Goal: Task Accomplishment & Management: Manage account settings

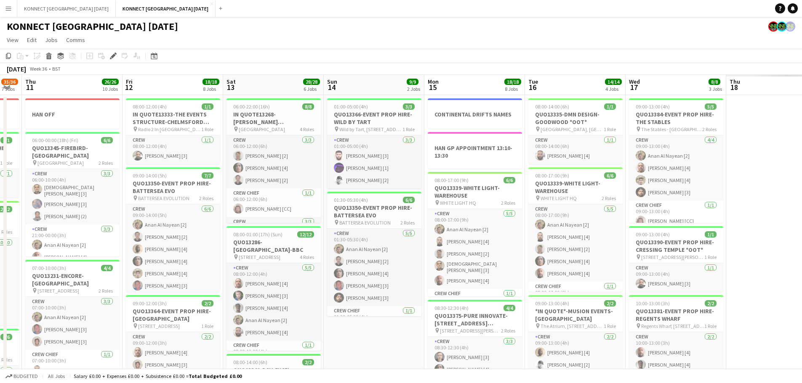
scroll to position [0, 387]
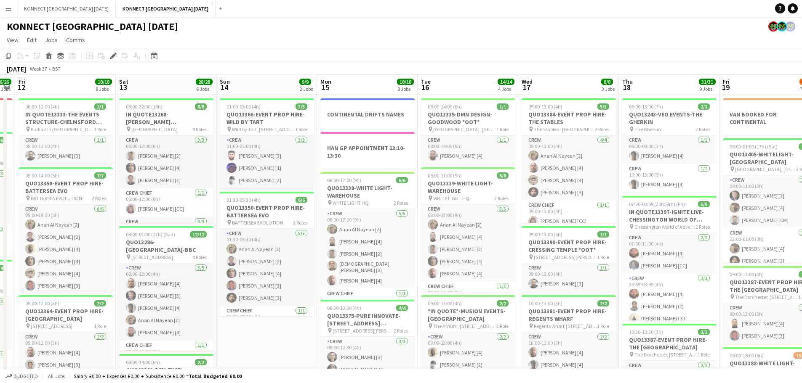
drag, startPoint x: 580, startPoint y: 192, endPoint x: 80, endPoint y: 136, distance: 503.1
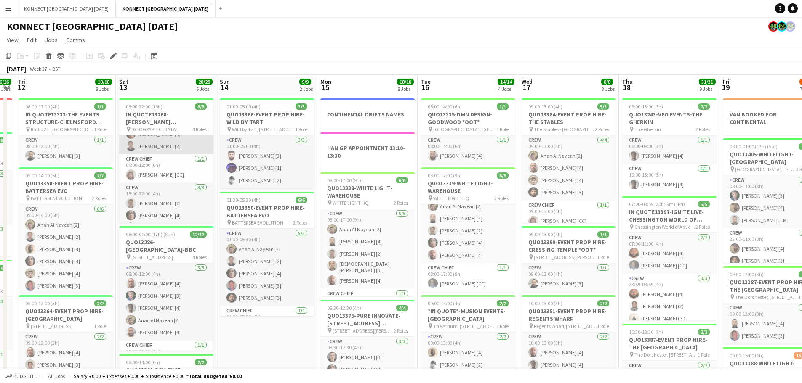
scroll to position [76, 0]
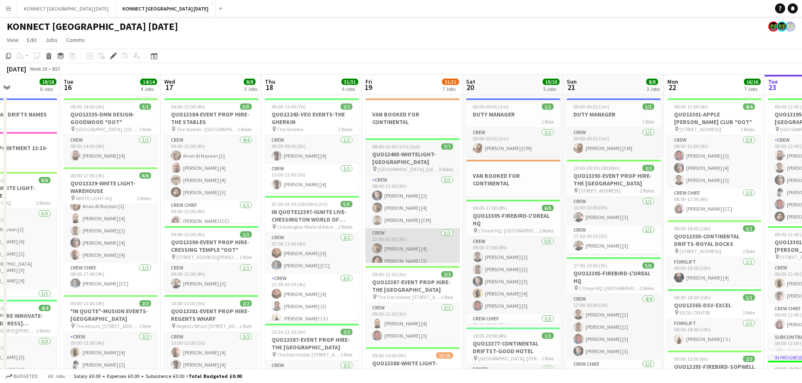
drag, startPoint x: 690, startPoint y: 308, endPoint x: 442, endPoint y: 240, distance: 258.0
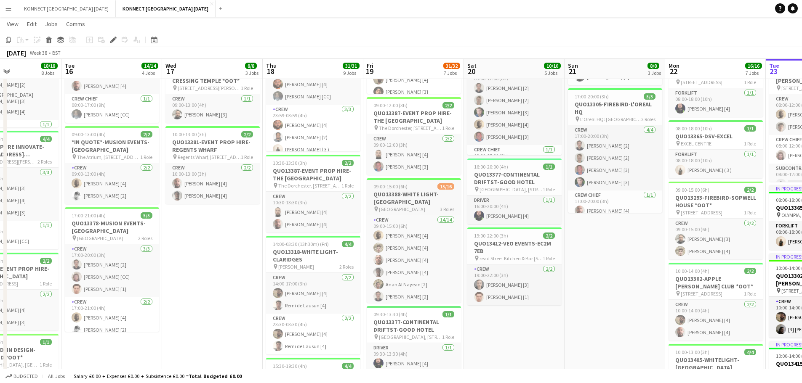
scroll to position [157, 0]
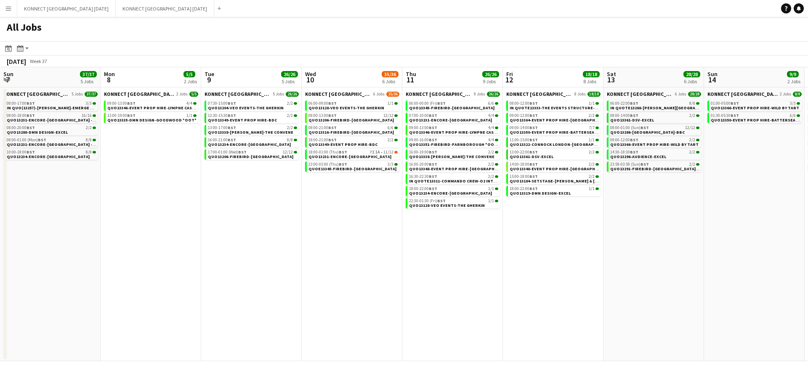
click at [13, 8] on button "Menu" at bounding box center [8, 8] width 17 height 17
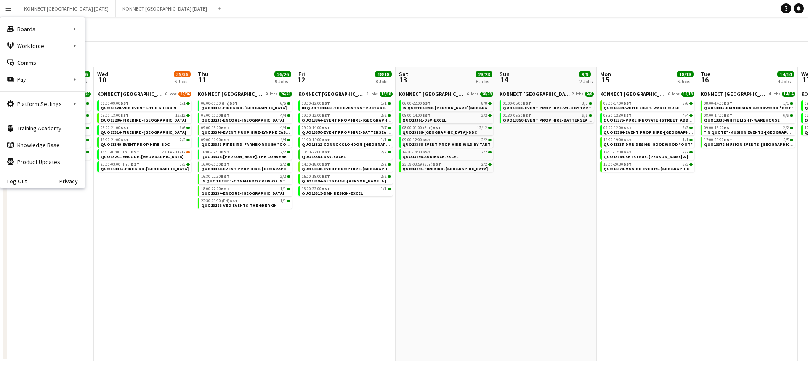
click at [32, 178] on div "Log Out Privacy" at bounding box center [42, 181] width 84 height 14
click at [23, 183] on link "Log Out" at bounding box center [13, 181] width 27 height 7
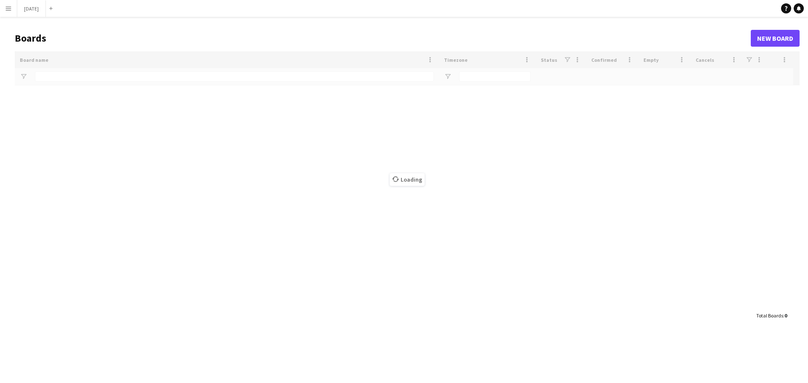
type input "******"
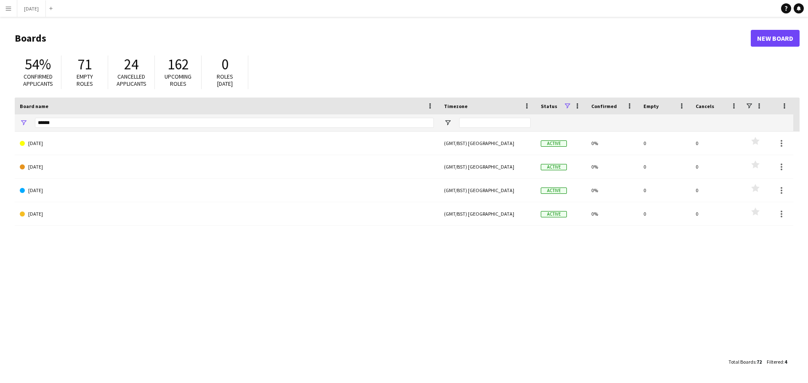
click at [6, 9] on app-icon "Menu" at bounding box center [8, 8] width 7 height 7
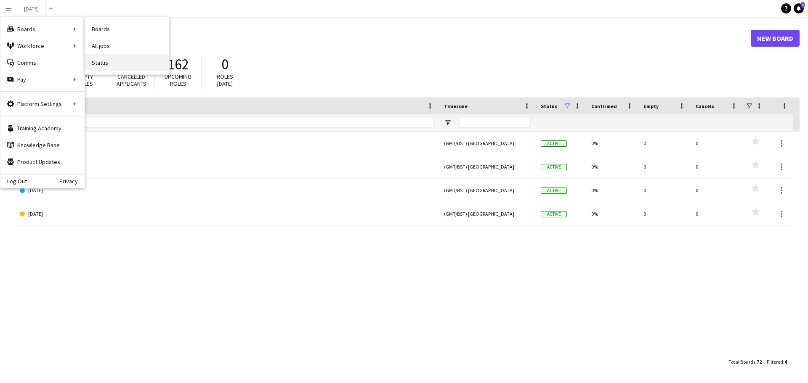
click at [121, 61] on link "Status" at bounding box center [127, 62] width 84 height 17
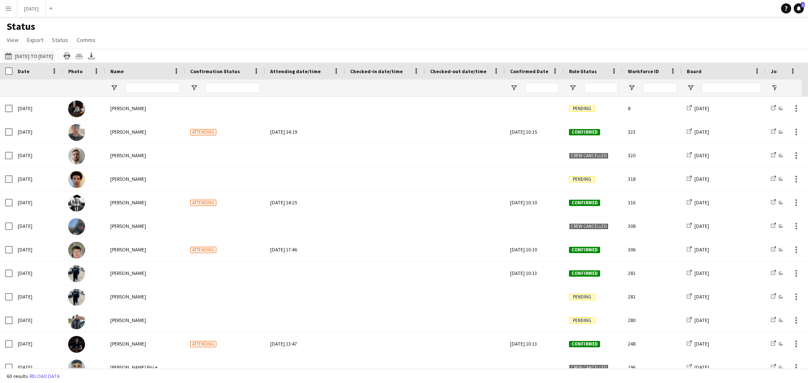
click at [53, 54] on button "[DATE] to [DATE] [DATE] to [DATE]" at bounding box center [28, 56] width 51 height 10
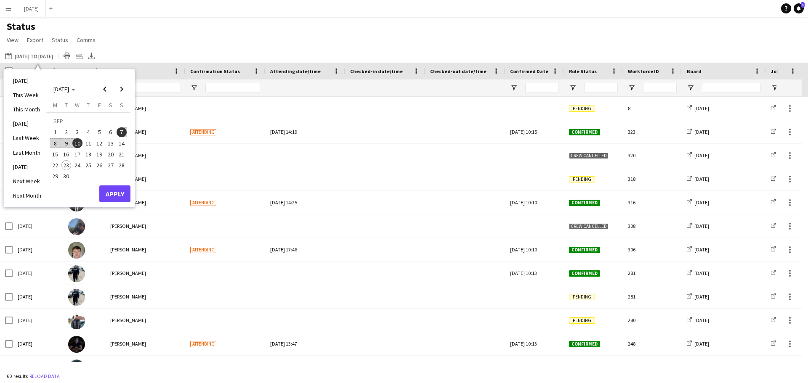
click at [76, 143] on span "10" at bounding box center [77, 143] width 10 height 10
click at [119, 152] on span "21" at bounding box center [122, 154] width 10 height 10
click at [114, 188] on button "Apply" at bounding box center [114, 194] width 31 height 17
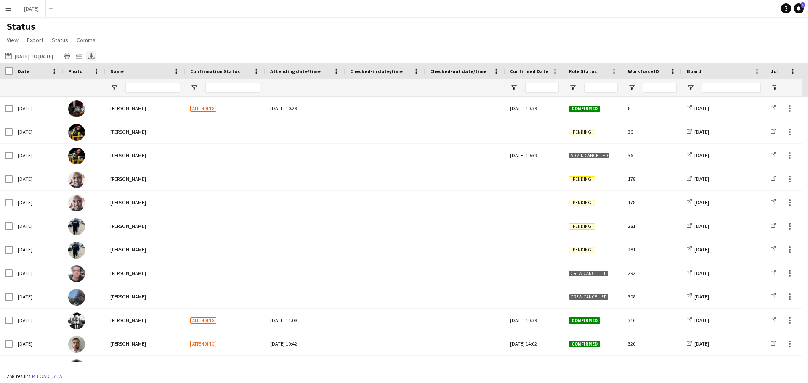
click at [95, 55] on icon "Export XLSX" at bounding box center [91, 56] width 7 height 7
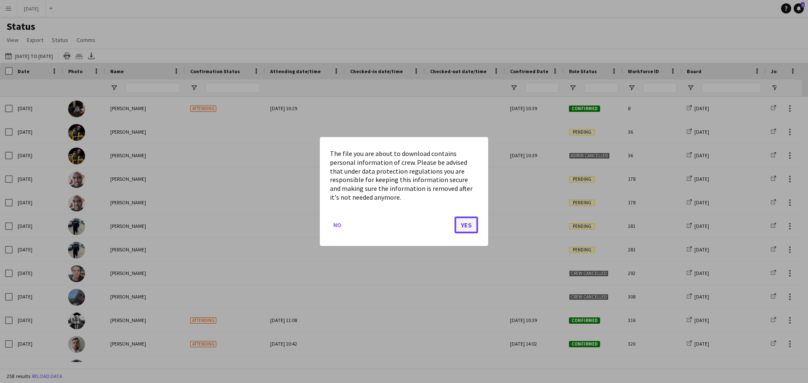
click at [467, 226] on button "Yes" at bounding box center [467, 225] width 24 height 17
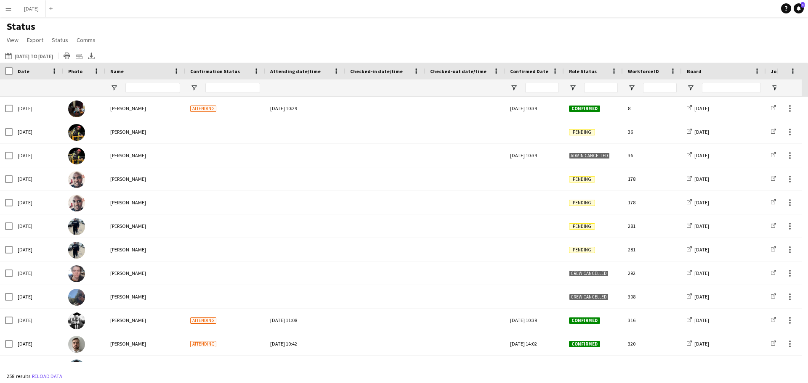
click at [5, 8] on button "Menu" at bounding box center [8, 8] width 17 height 17
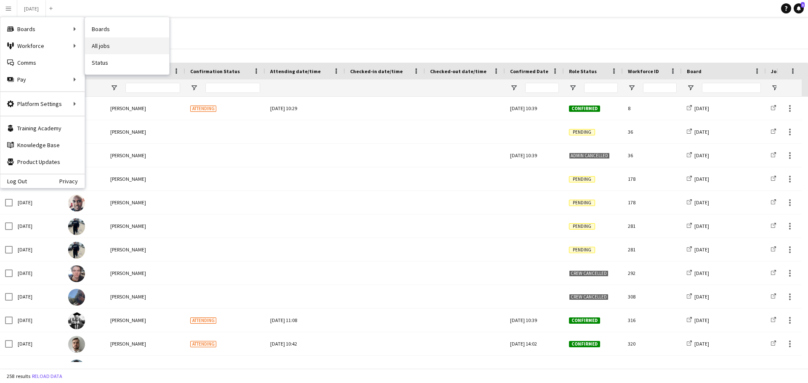
click at [111, 50] on link "All jobs" at bounding box center [127, 45] width 84 height 17
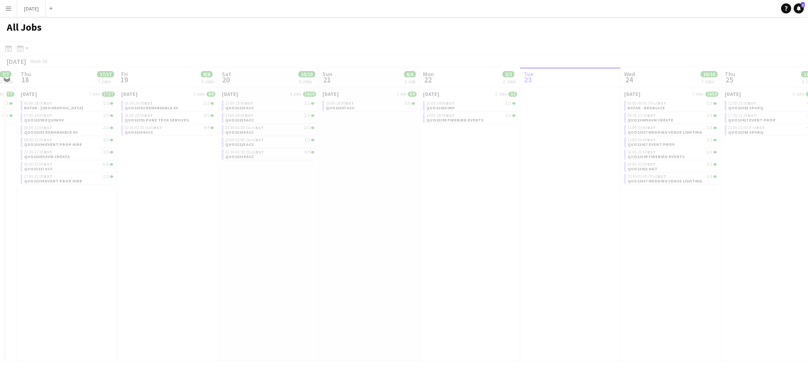
drag, startPoint x: 133, startPoint y: 272, endPoint x: 719, endPoint y: 297, distance: 586.5
click at [739, 299] on app-all-jobs "All Jobs Date picker SEP 2025 SEP 2025 Monday M Tuesday T Wednesday W Thursday …" at bounding box center [404, 189] width 808 height 345
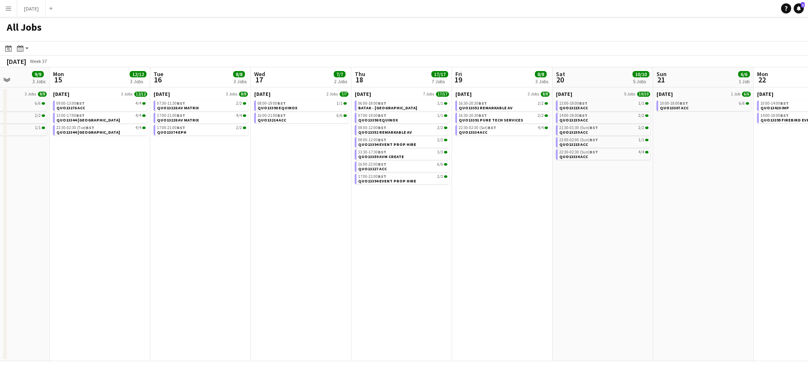
drag, startPoint x: 242, startPoint y: 298, endPoint x: 576, endPoint y: 300, distance: 334.2
click at [576, 300] on app-calendar-viewport "Fri 12 10/10 3 Jobs Sat 13 12/12 3 Jobs Sun 14 9/9 3 Jobs Mon 15 12/12 3 Jobs T…" at bounding box center [404, 214] width 808 height 294
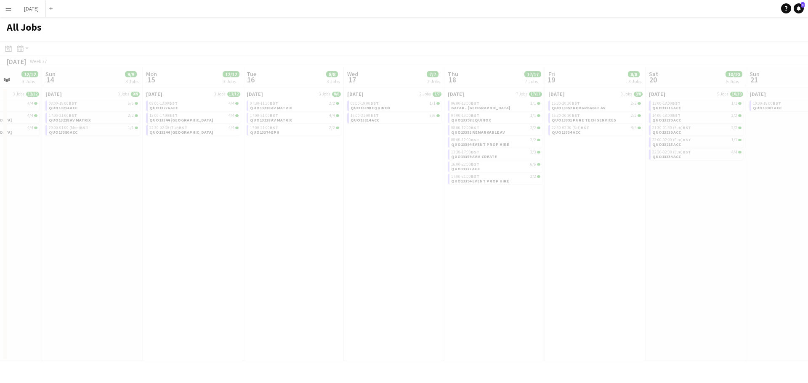
drag, startPoint x: 147, startPoint y: 283, endPoint x: 467, endPoint y: 307, distance: 320.4
click at [467, 307] on app-calendar-viewport "Thu 11 Fri 12 10/10 3 Jobs Sat 13 12/12 3 Jobs Sun 14 9/9 3 Jobs Mon 15 12/12 3…" at bounding box center [404, 214] width 808 height 294
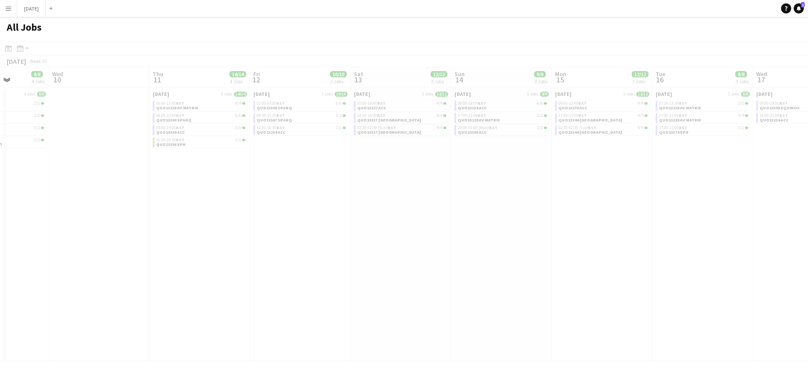
drag, startPoint x: 110, startPoint y: 297, endPoint x: 434, endPoint y: 311, distance: 324.0
click at [434, 311] on app-all-jobs "All Jobs Date picker SEP 2025 SEP 2025 Monday M Tuesday T Wednesday W Thursday …" at bounding box center [404, 189] width 808 height 345
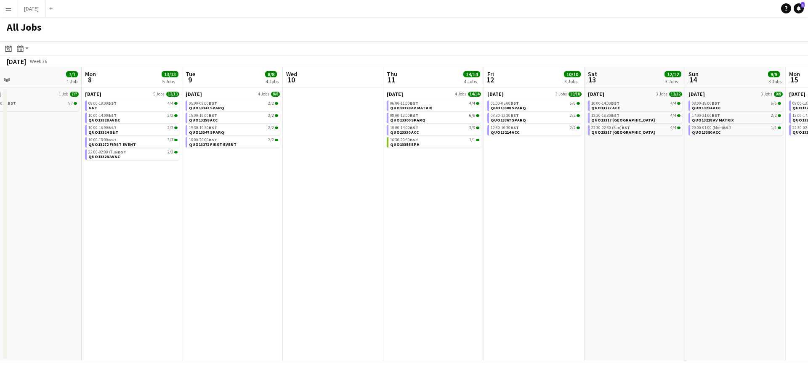
scroll to position [0, 218]
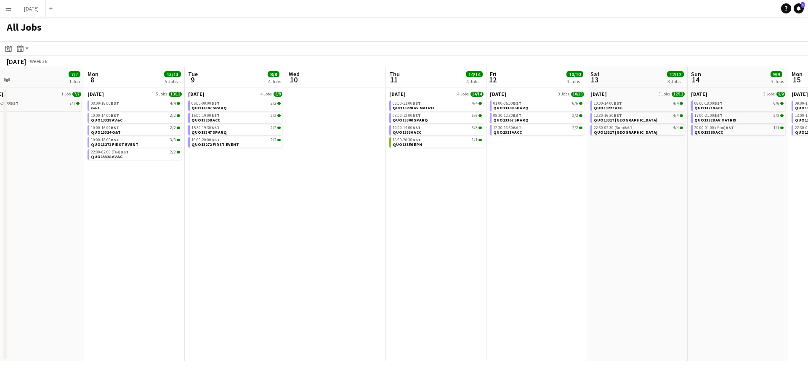
drag, startPoint x: 178, startPoint y: 311, endPoint x: 414, endPoint y: 318, distance: 236.7
click at [414, 318] on app-calendar-viewport "Fri 5 14/14 3 Jobs Sat 6 15/15 5 Jobs Sun 7 7/7 1 Job Mon 8 13/13 5 Jobs Tue 9 …" at bounding box center [404, 214] width 808 height 294
